Goal: Check status: Check status

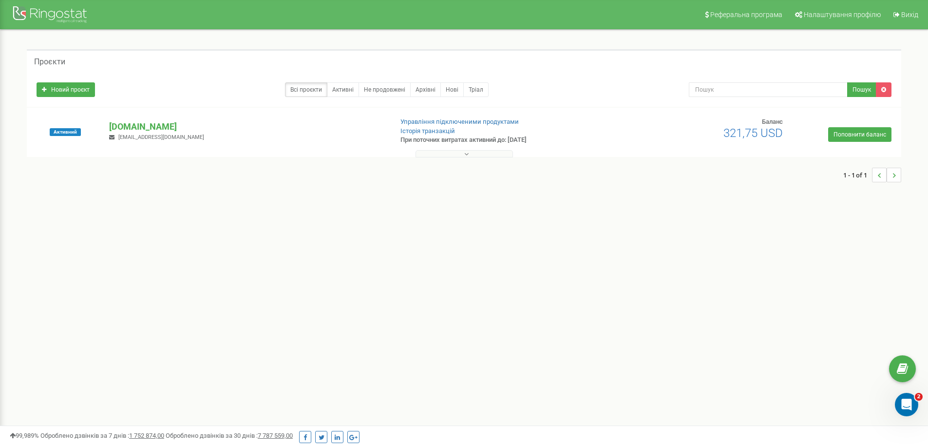
click at [452, 149] on div at bounding box center [464, 152] width 870 height 10
click at [451, 150] on button at bounding box center [464, 153] width 97 height 7
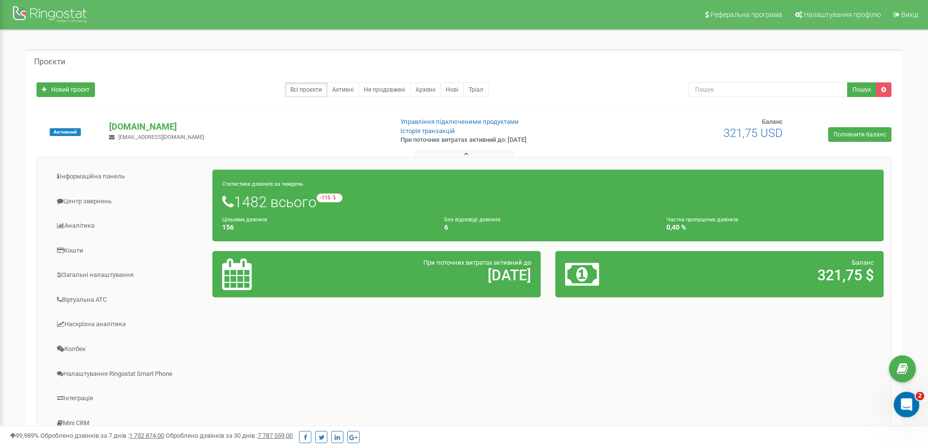
click at [902, 402] on icon "Открыть службу сообщений Intercom" at bounding box center [906, 403] width 16 height 16
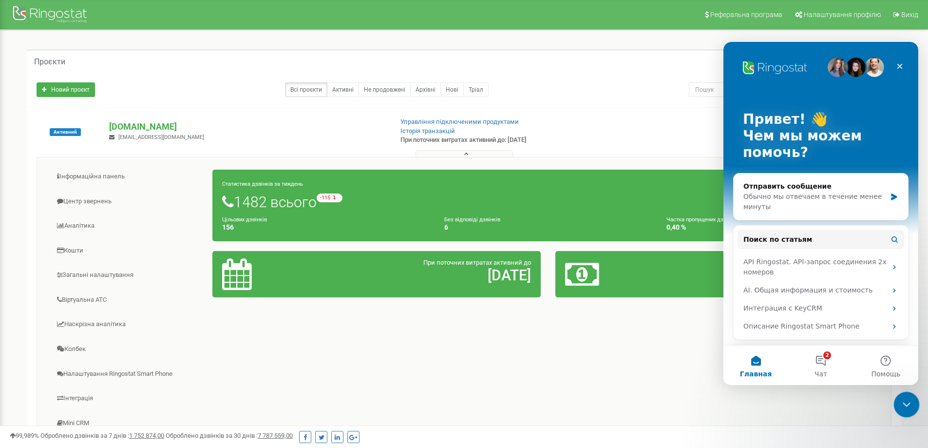
click at [900, 409] on div "Закрыть службу сообщений Intercom" at bounding box center [905, 402] width 23 height 23
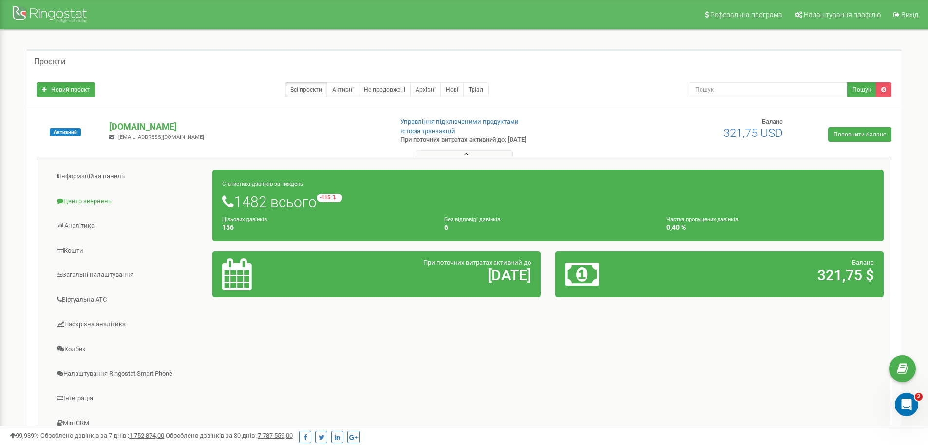
click at [79, 196] on link "Центр звернень" at bounding box center [128, 202] width 169 height 24
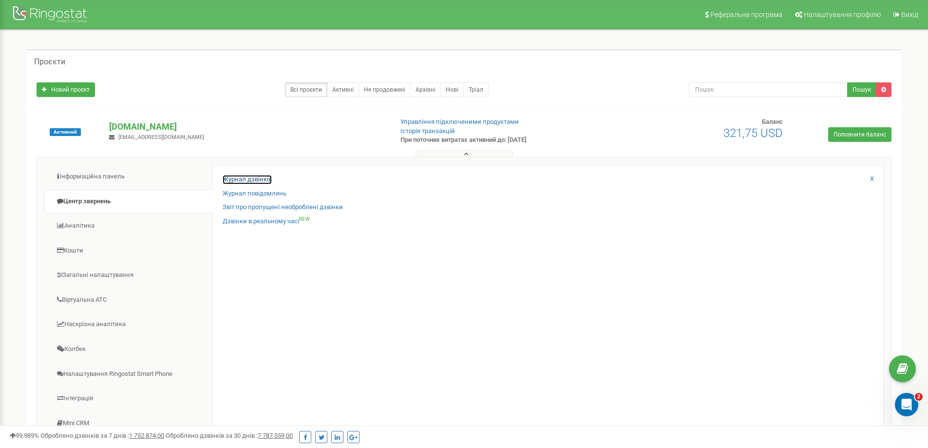
click at [249, 180] on link "Журнал дзвінків" at bounding box center [247, 179] width 49 height 9
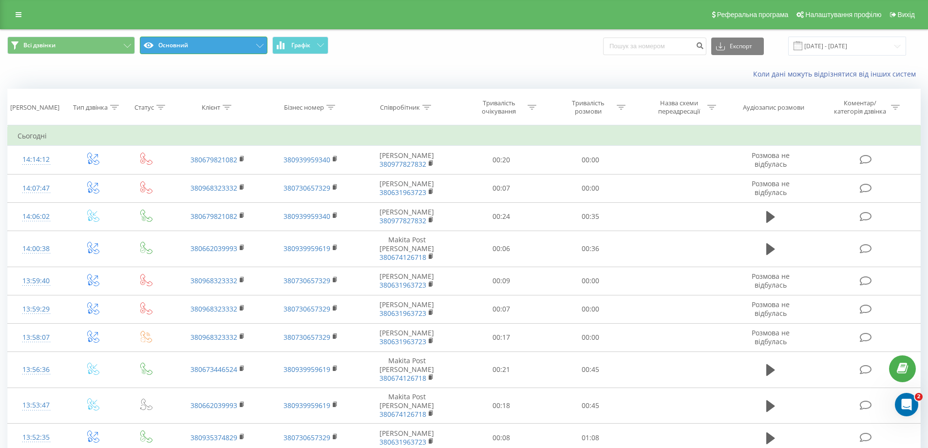
click at [251, 42] on button "Основний" at bounding box center [204, 46] width 128 height 18
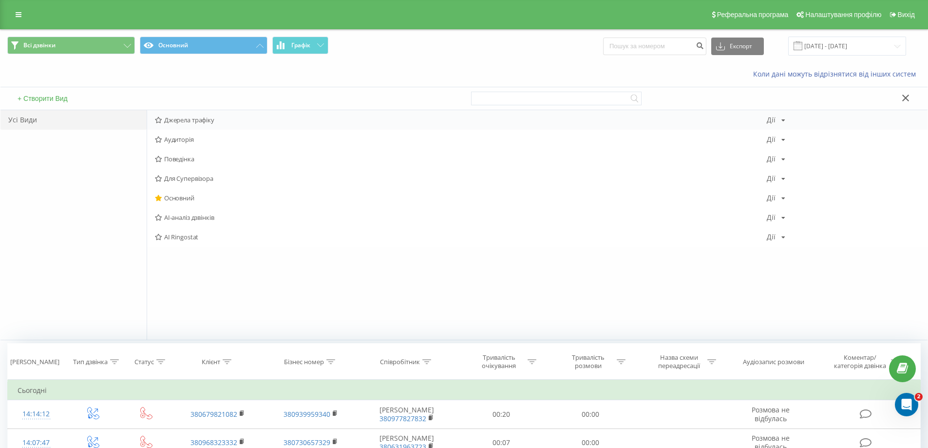
click at [213, 121] on span "Джерела трафіку" at bounding box center [461, 119] width 612 height 7
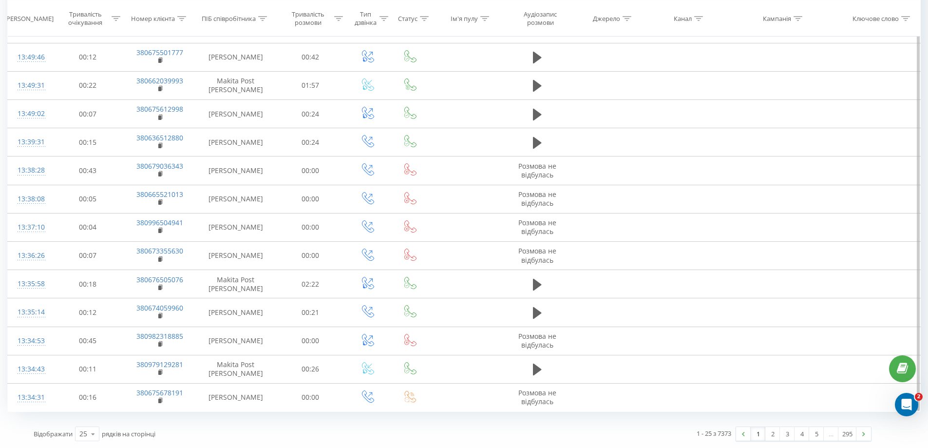
scroll to position [443, 0]
click at [94, 435] on icon at bounding box center [93, 433] width 15 height 19
click at [91, 416] on span "100" at bounding box center [85, 419] width 12 height 9
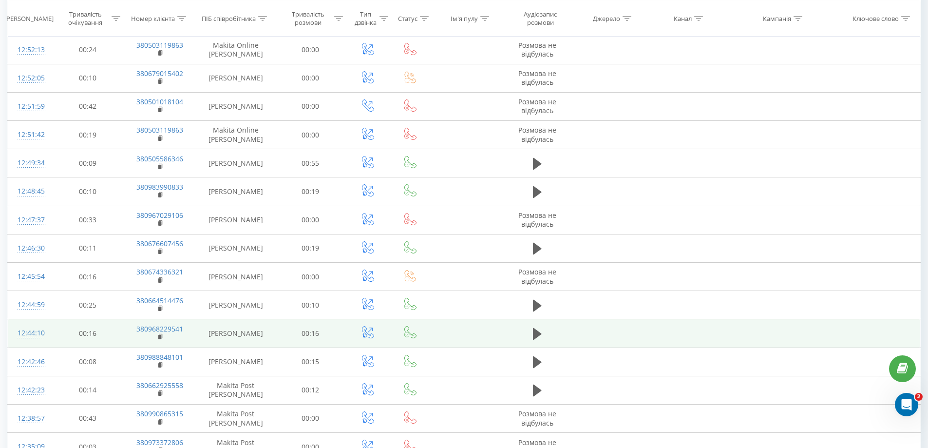
scroll to position [2592, 0]
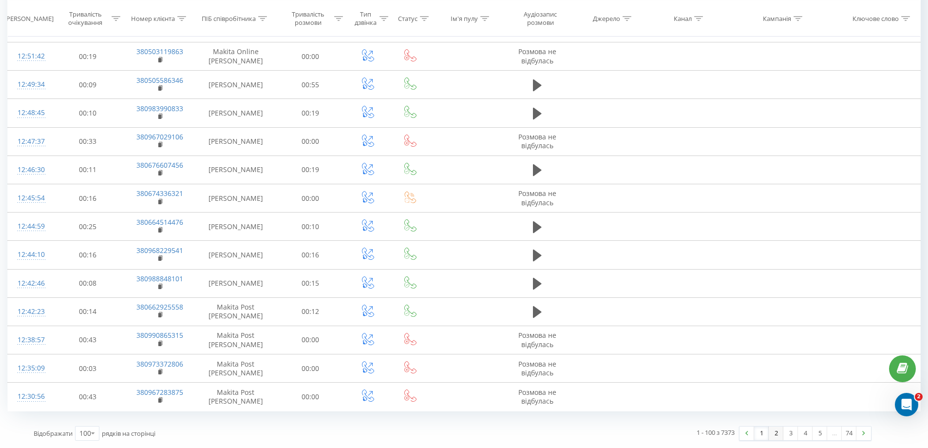
click at [774, 428] on link "2" at bounding box center [776, 433] width 15 height 14
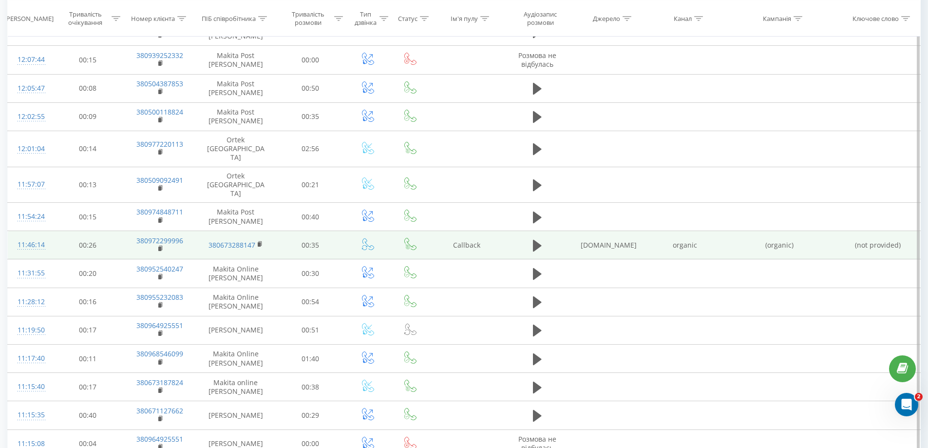
scroll to position [503, 0]
click at [540, 240] on icon at bounding box center [537, 247] width 9 height 14
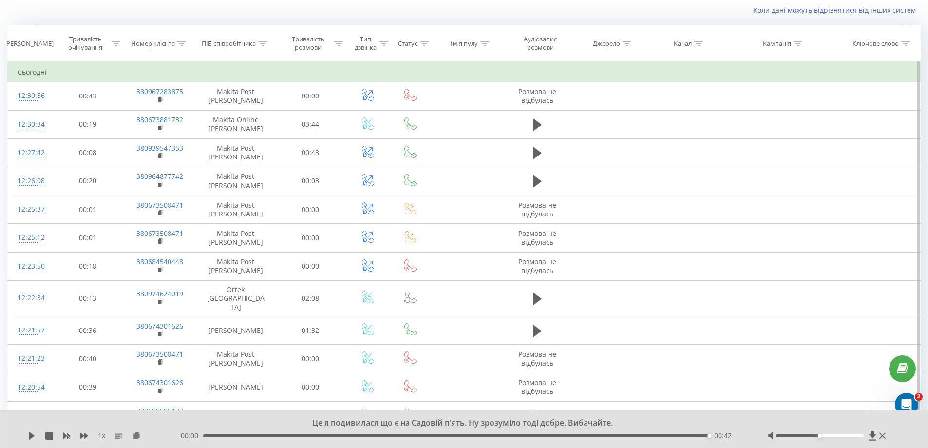
scroll to position [0, 0]
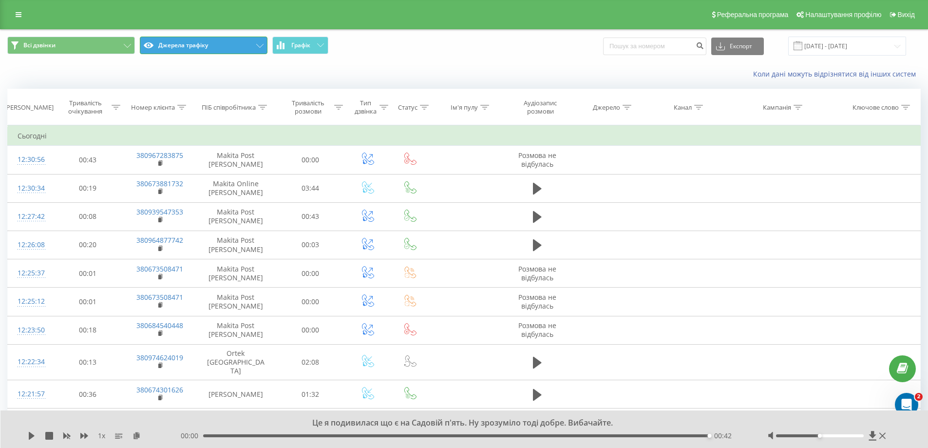
click at [148, 38] on button "Джерела трафіку" at bounding box center [204, 46] width 128 height 18
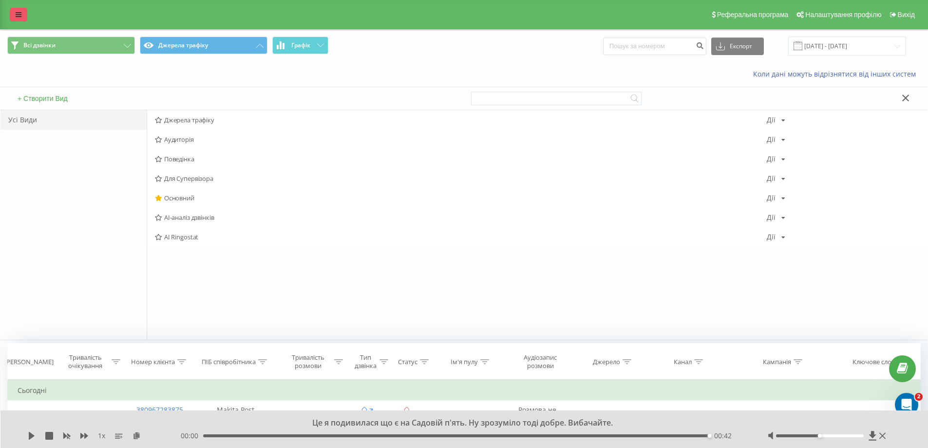
click at [15, 11] on link at bounding box center [19, 15] width 18 height 14
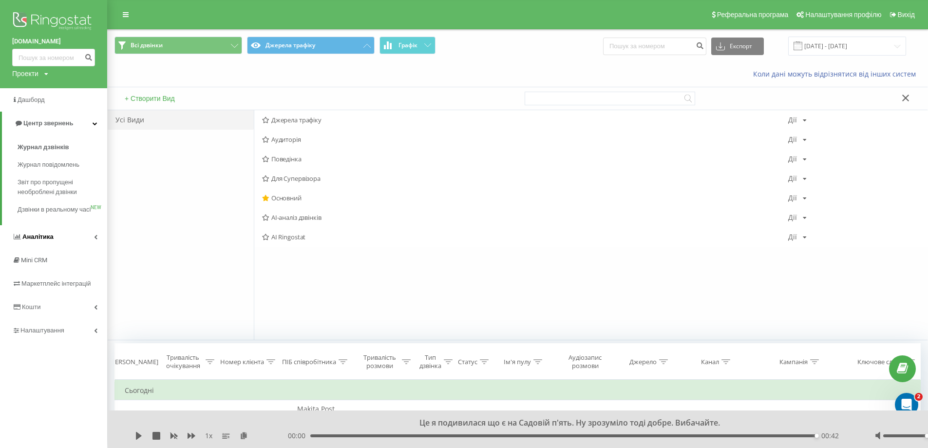
click at [49, 240] on span "Аналiтика" at bounding box center [37, 236] width 31 height 7
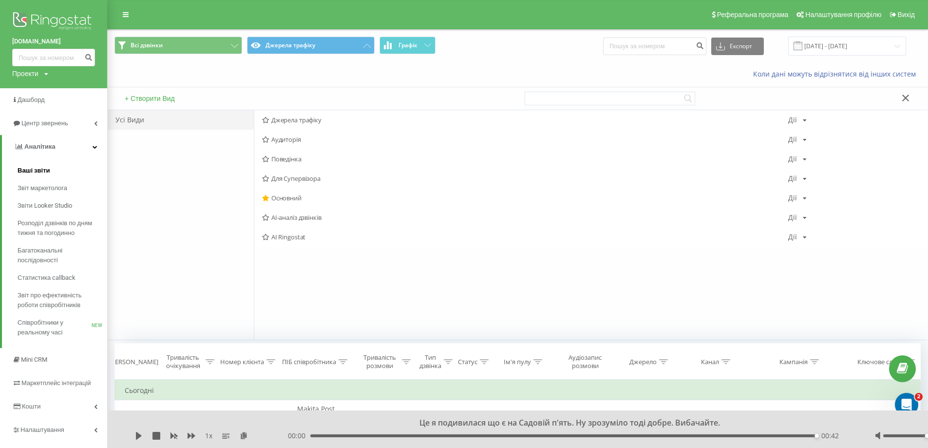
click at [26, 173] on span "Ваші звіти" at bounding box center [34, 171] width 33 height 10
click at [30, 187] on span "Звіт маркетолога" at bounding box center [45, 188] width 54 height 10
click at [54, 188] on span "Звіт маркетолога" at bounding box center [45, 188] width 54 height 10
